Goal: Browse casually

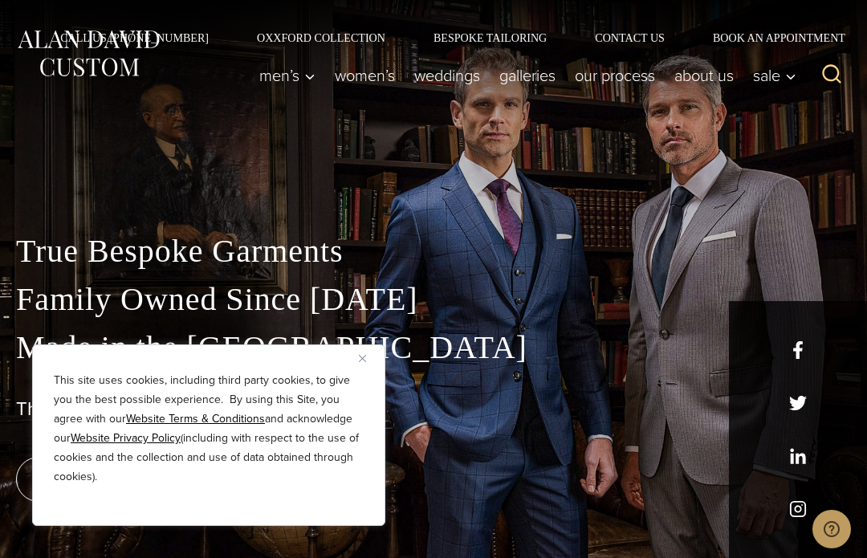
click at [361, 357] on img "Close" at bounding box center [362, 358] width 7 height 7
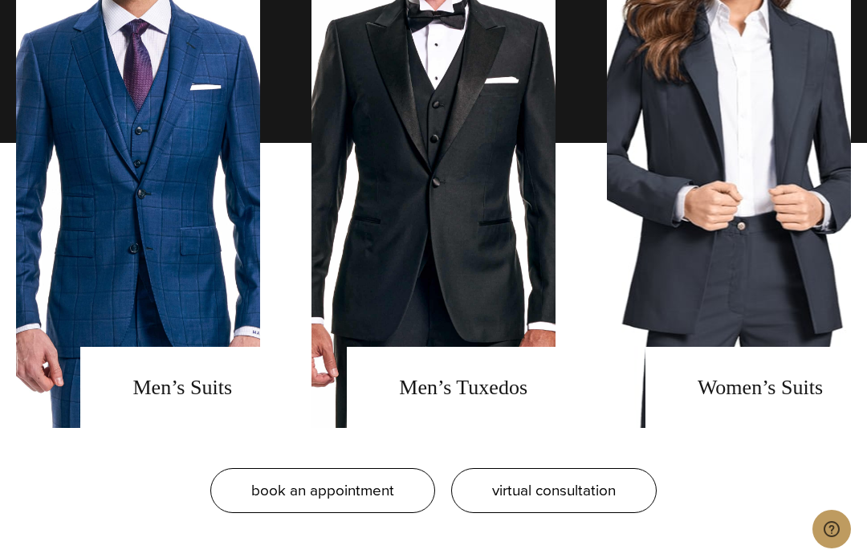
scroll to position [1352, 0]
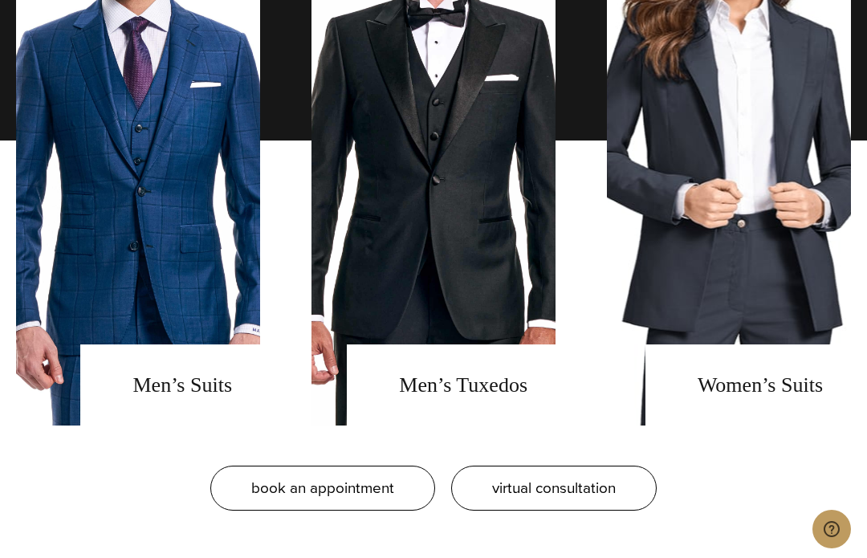
click at [166, 423] on link "men's suits" at bounding box center [138, 140] width 244 height 570
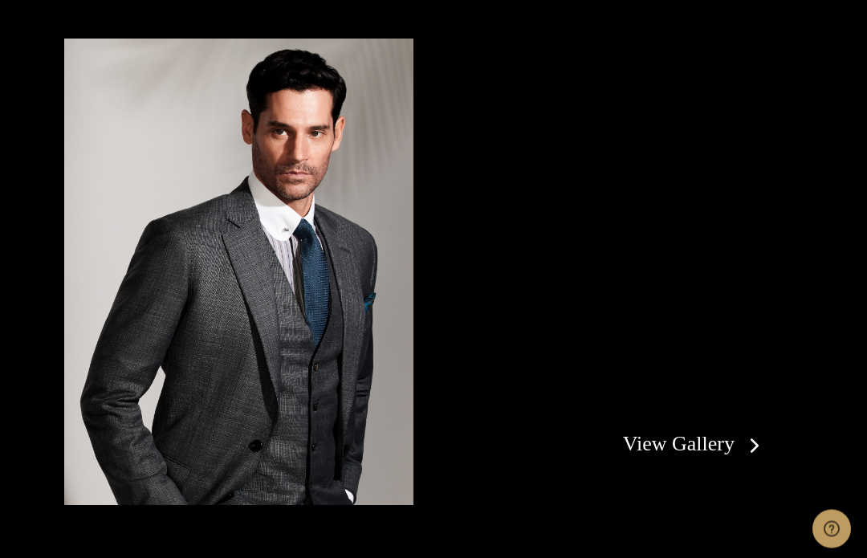
scroll to position [2539, 0]
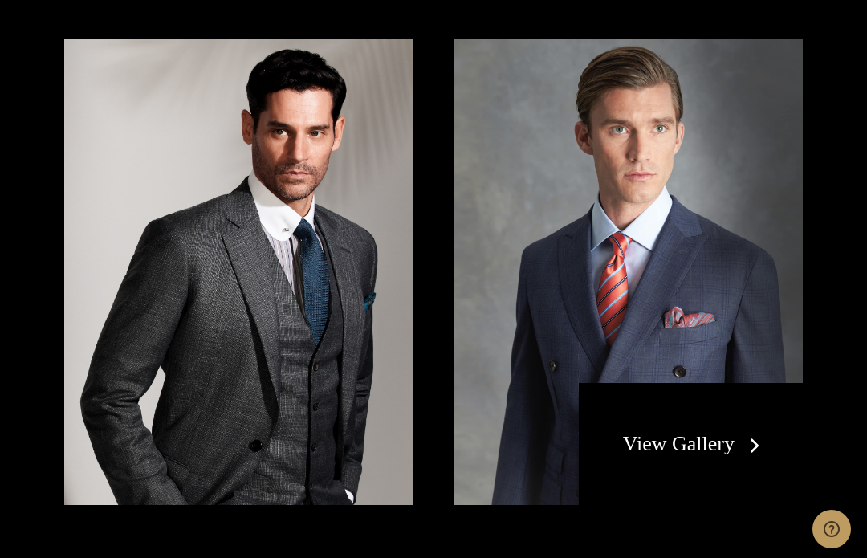
click at [716, 455] on link "View Gallery" at bounding box center [695, 443] width 144 height 23
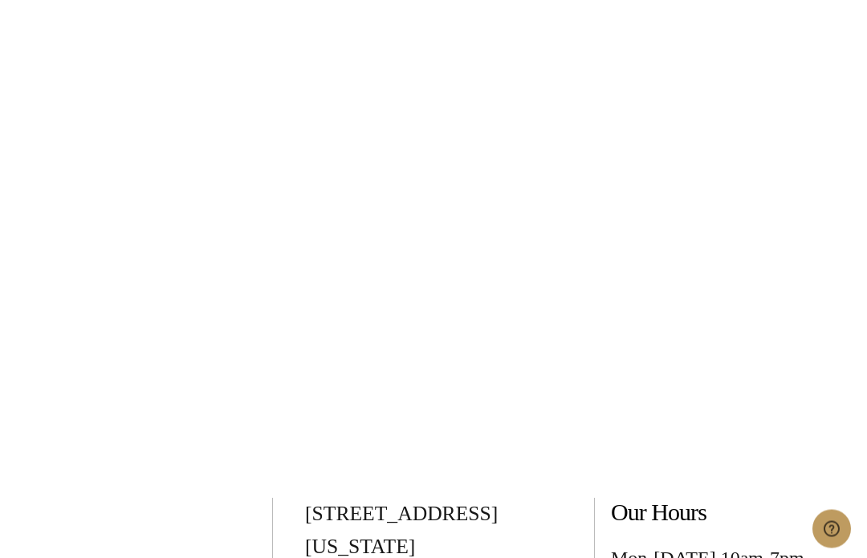
scroll to position [5648, 0]
